Goal: Information Seeking & Learning: Get advice/opinions

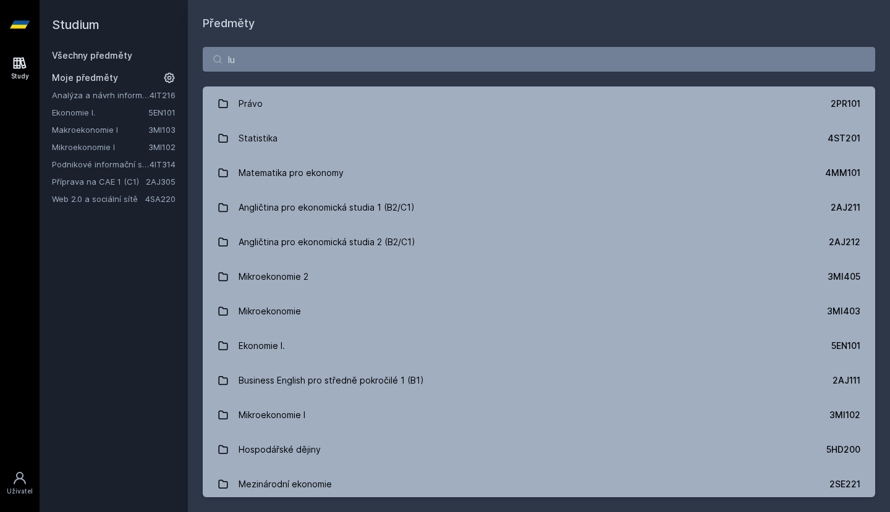
type input "luc"
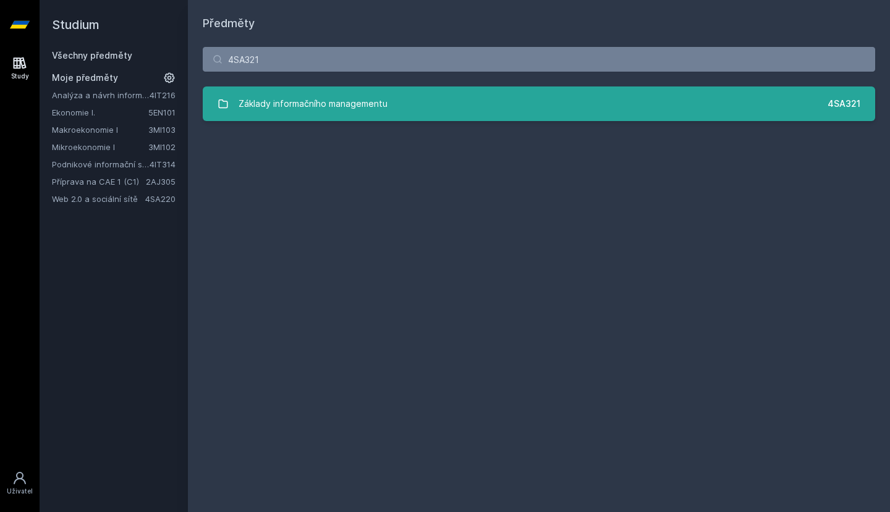
type input "4SA321"
click at [343, 121] on link "Základy informačního managementu 4SA321" at bounding box center [539, 104] width 673 height 35
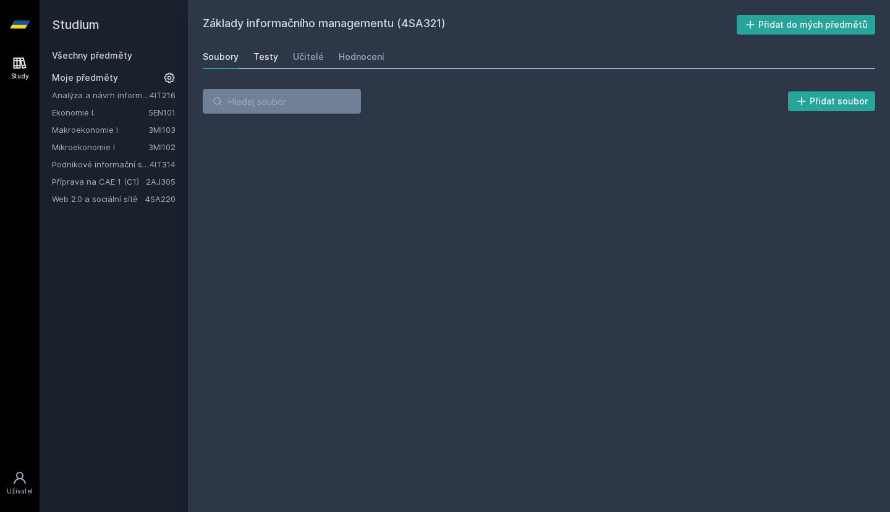
click at [268, 65] on link "Testy" at bounding box center [265, 57] width 25 height 25
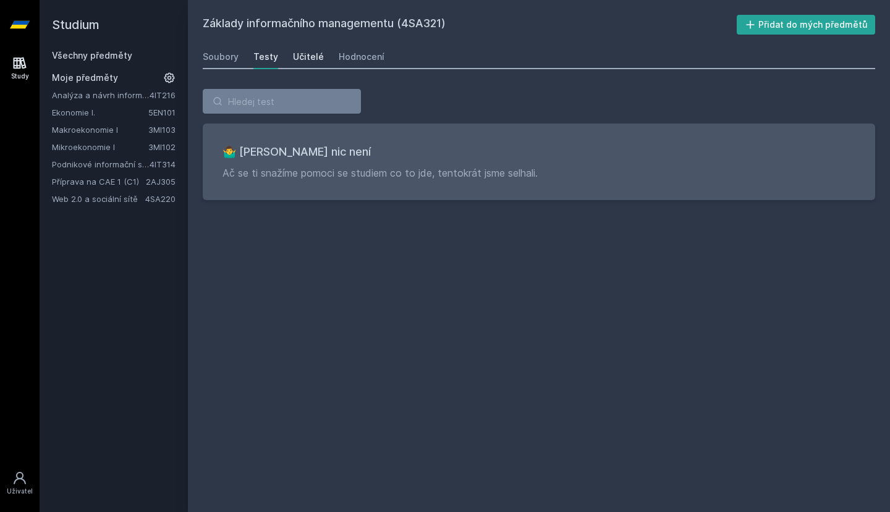
click at [300, 65] on link "Učitelé" at bounding box center [308, 57] width 31 height 25
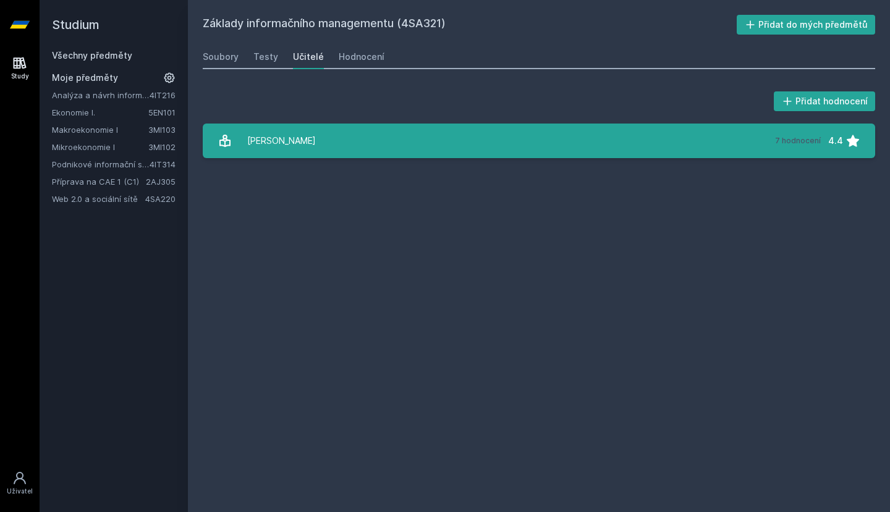
click at [312, 141] on link "[PERSON_NAME] 7 hodnocení 4.4" at bounding box center [539, 141] width 673 height 35
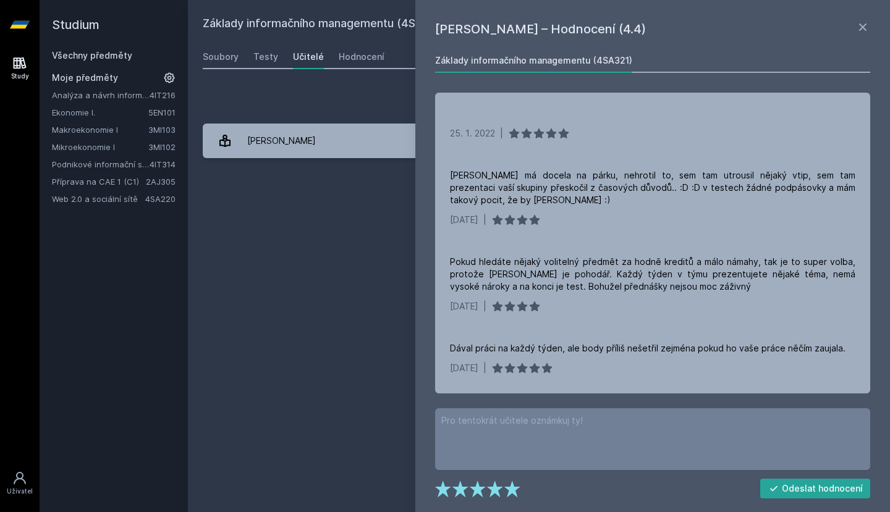
click at [559, 55] on div "Základy informačního managementu (4SA321)" at bounding box center [533, 60] width 197 height 12
drag, startPoint x: 434, startPoint y: 22, endPoint x: 506, endPoint y: 29, distance: 72.6
click at [506, 29] on div "[PERSON_NAME] – Hodnocení (4.4) Základy informačního managementu (4SA321) [DATE…" at bounding box center [652, 256] width 475 height 512
click at [506, 29] on h1 "[PERSON_NAME] – Hodnocení (4.4)" at bounding box center [645, 29] width 420 height 19
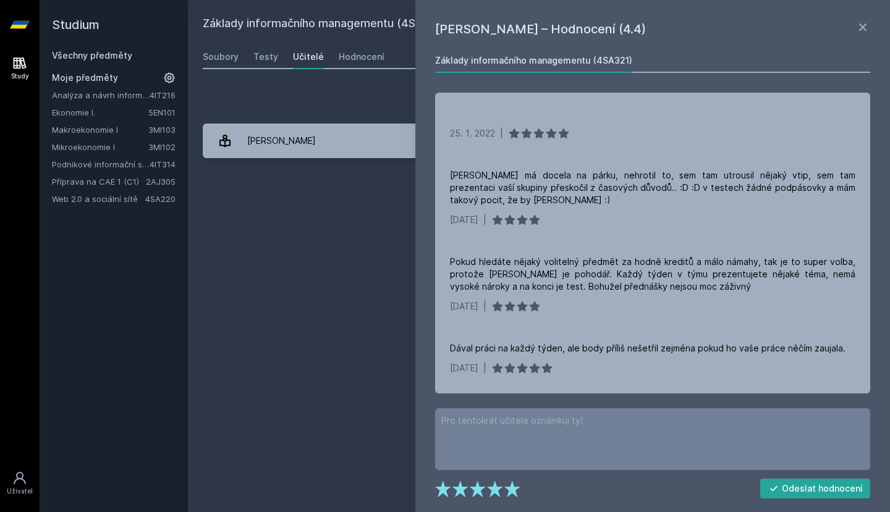
click at [506, 29] on h1 "[PERSON_NAME] – Hodnocení (4.4)" at bounding box center [645, 29] width 420 height 19
